Goal: Find specific page/section

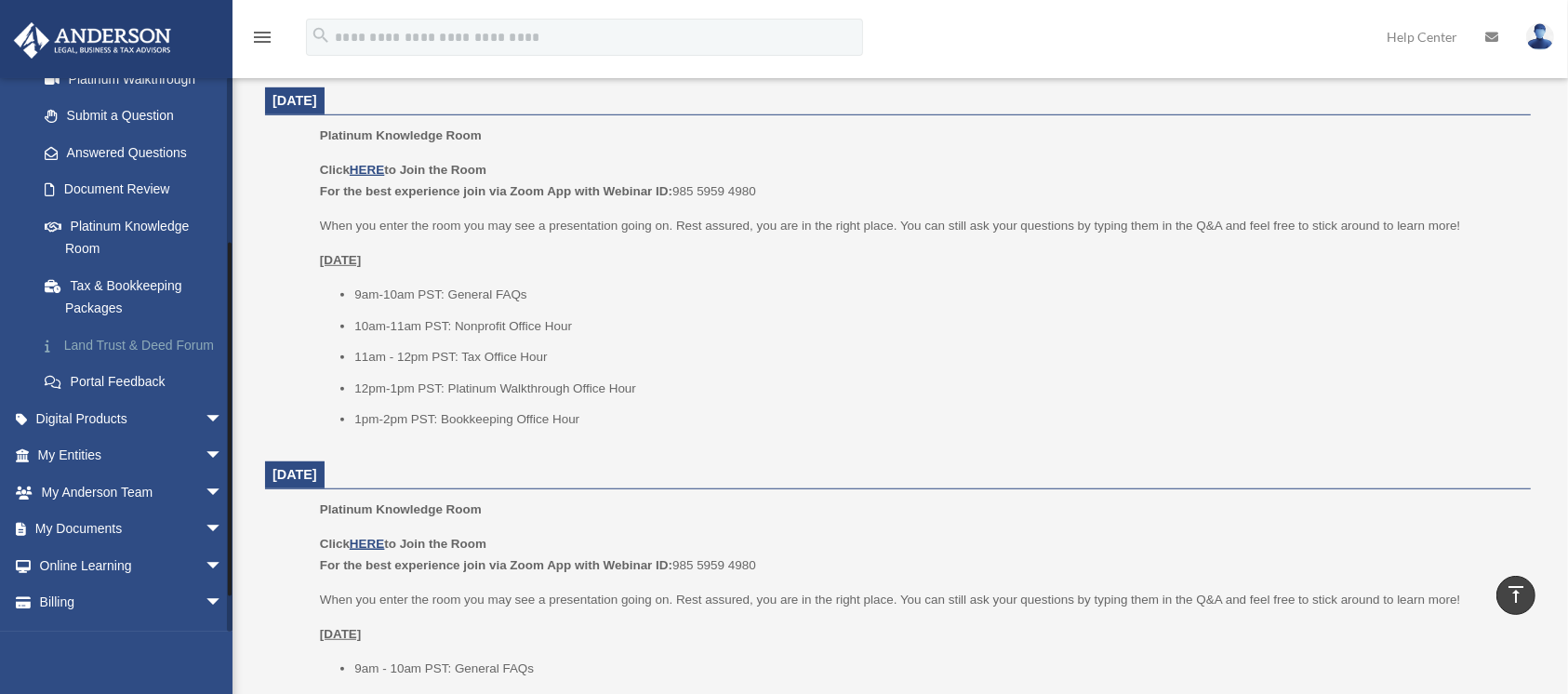
scroll to position [295, 0]
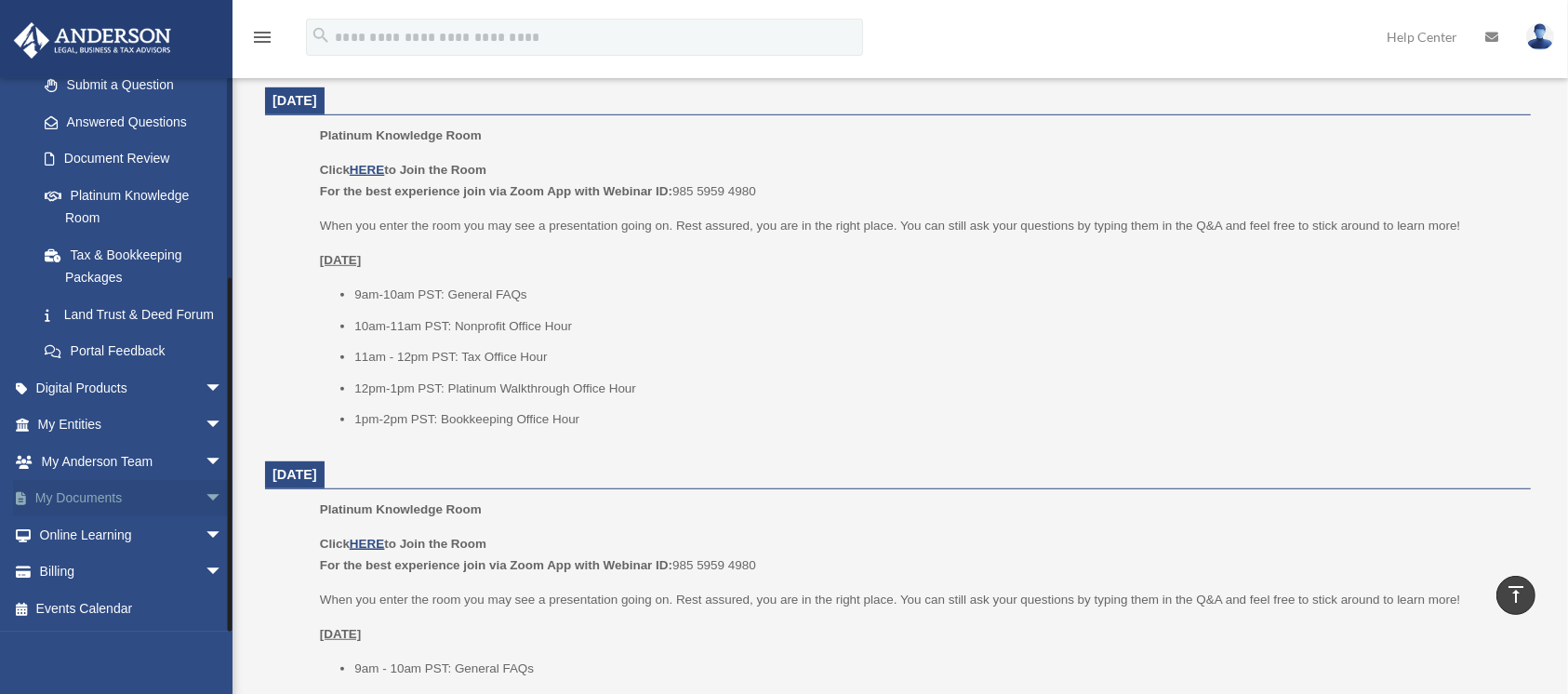
click at [205, 485] on span "arrow_drop_down" at bounding box center [223, 500] width 38 height 39
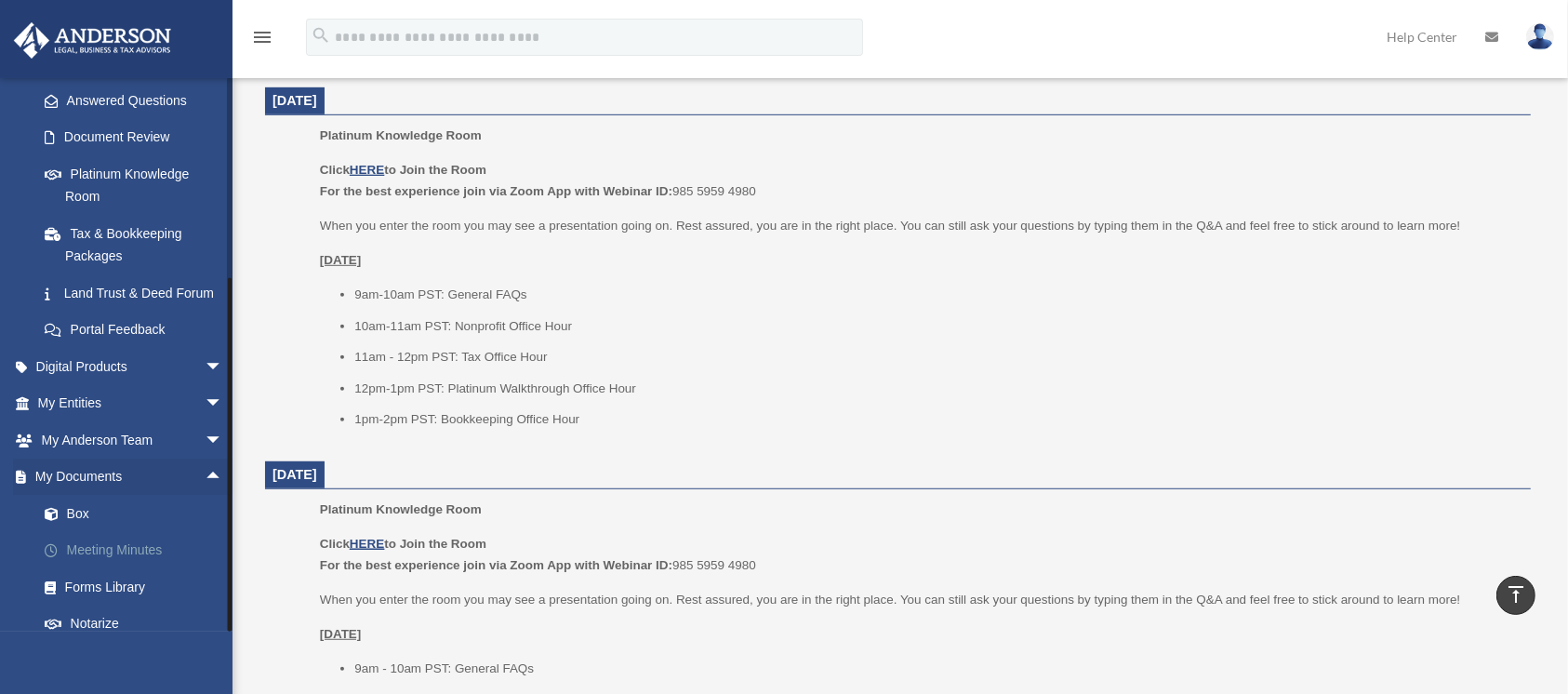
click at [117, 568] on link "Meeting Minutes" at bounding box center [139, 551] width 225 height 38
